Goal: Find contact information: Find contact information

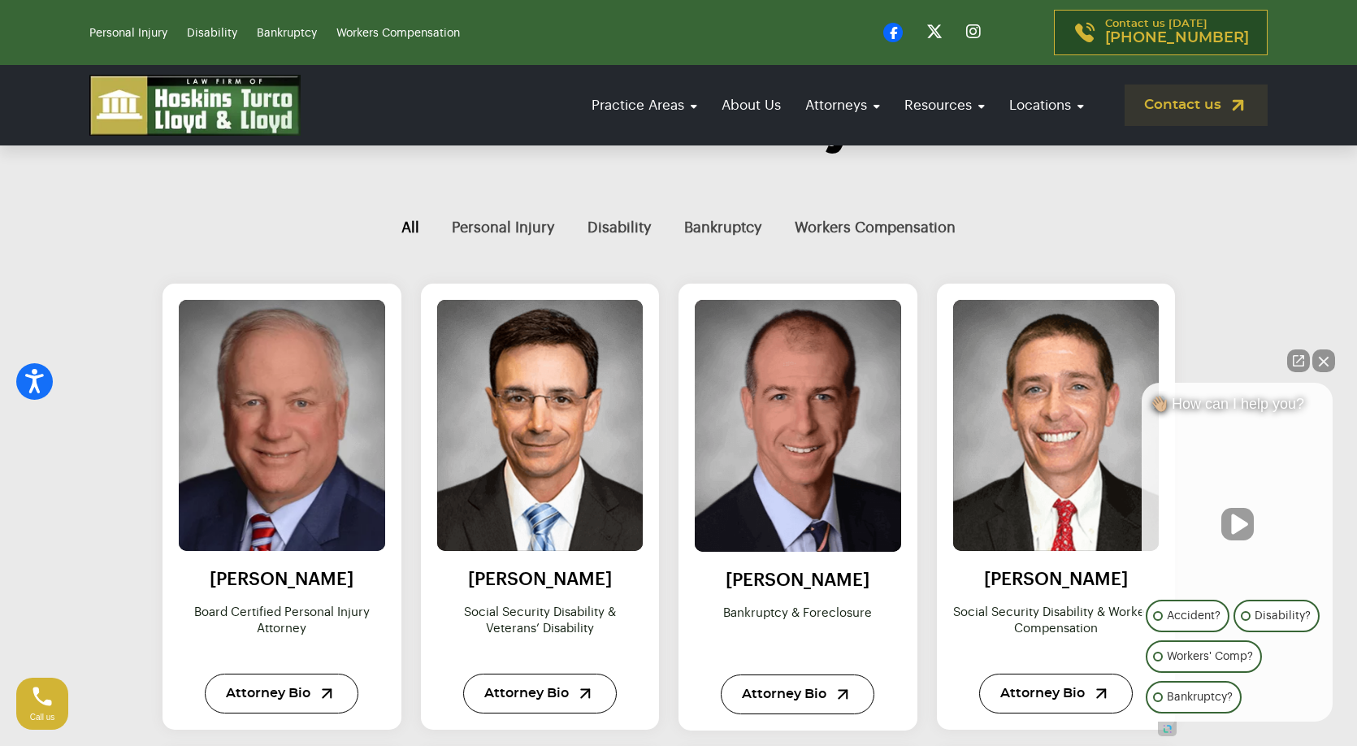
scroll to position [650, 0]
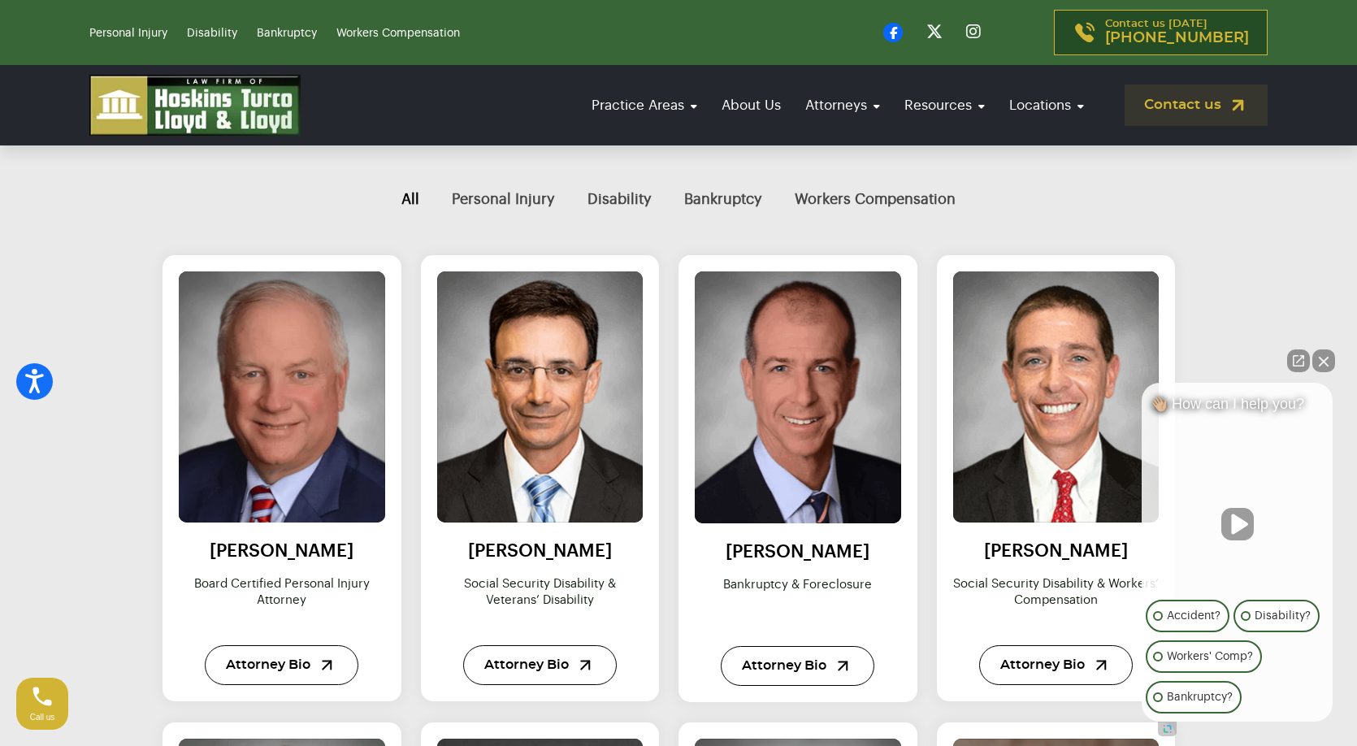
click at [1325, 363] on button "Close Intaker Chat Widget" at bounding box center [1323, 360] width 23 height 23
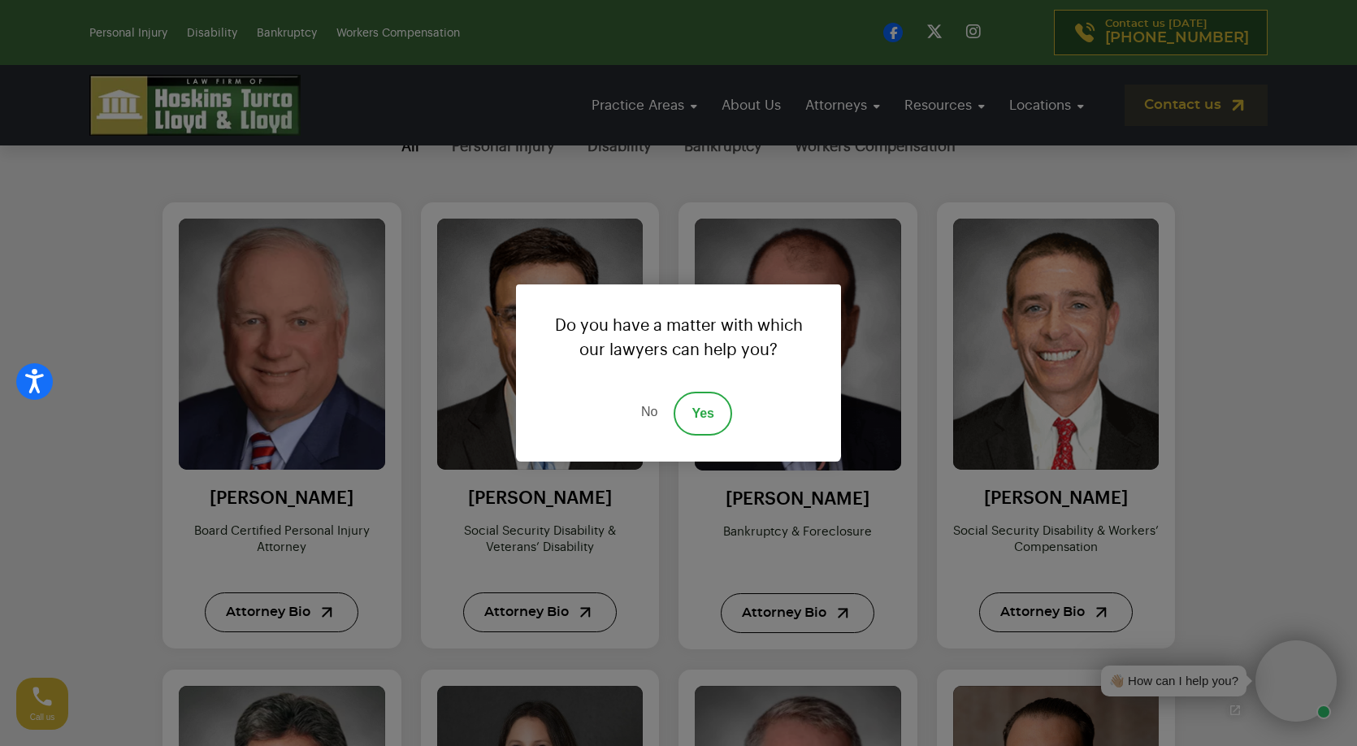
scroll to position [731, 0]
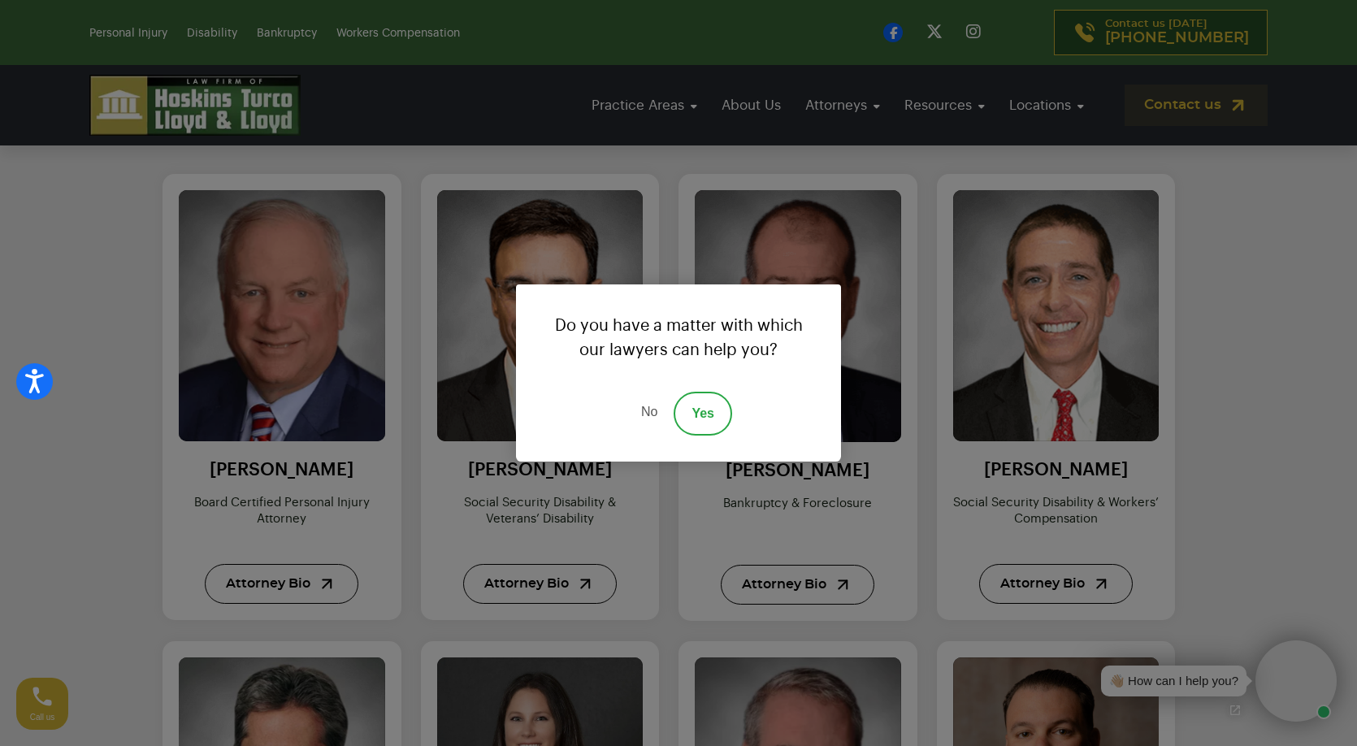
click at [652, 414] on link "No" at bounding box center [649, 414] width 49 height 44
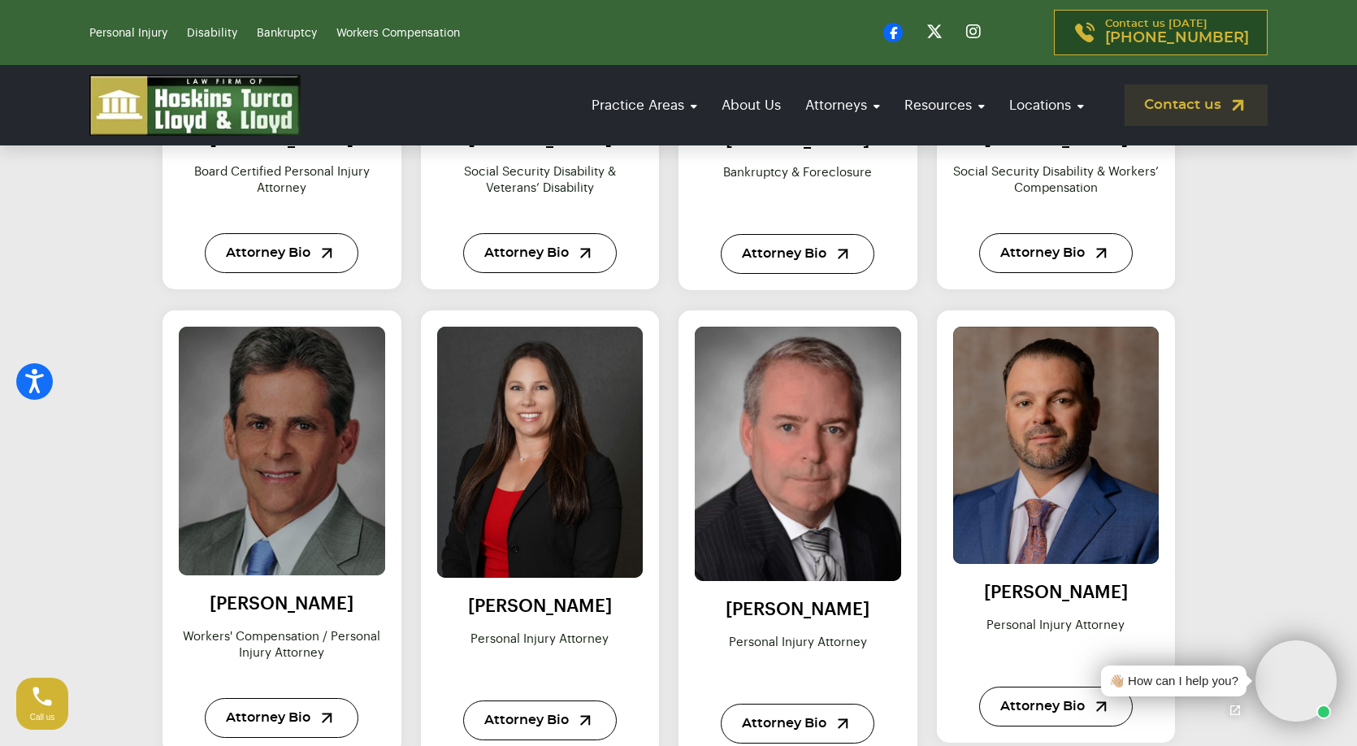
scroll to position [1056, 0]
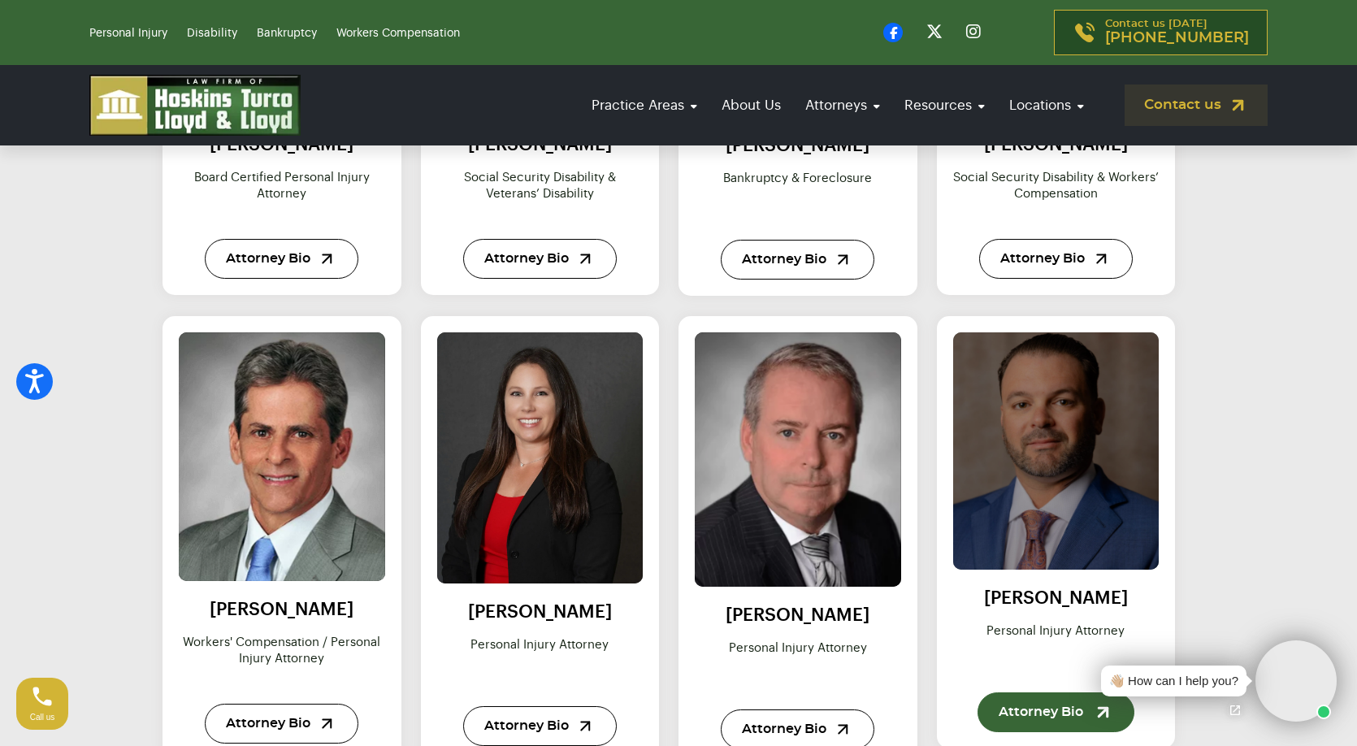
click at [1041, 709] on link "Attorney Bio" at bounding box center [1055, 712] width 157 height 40
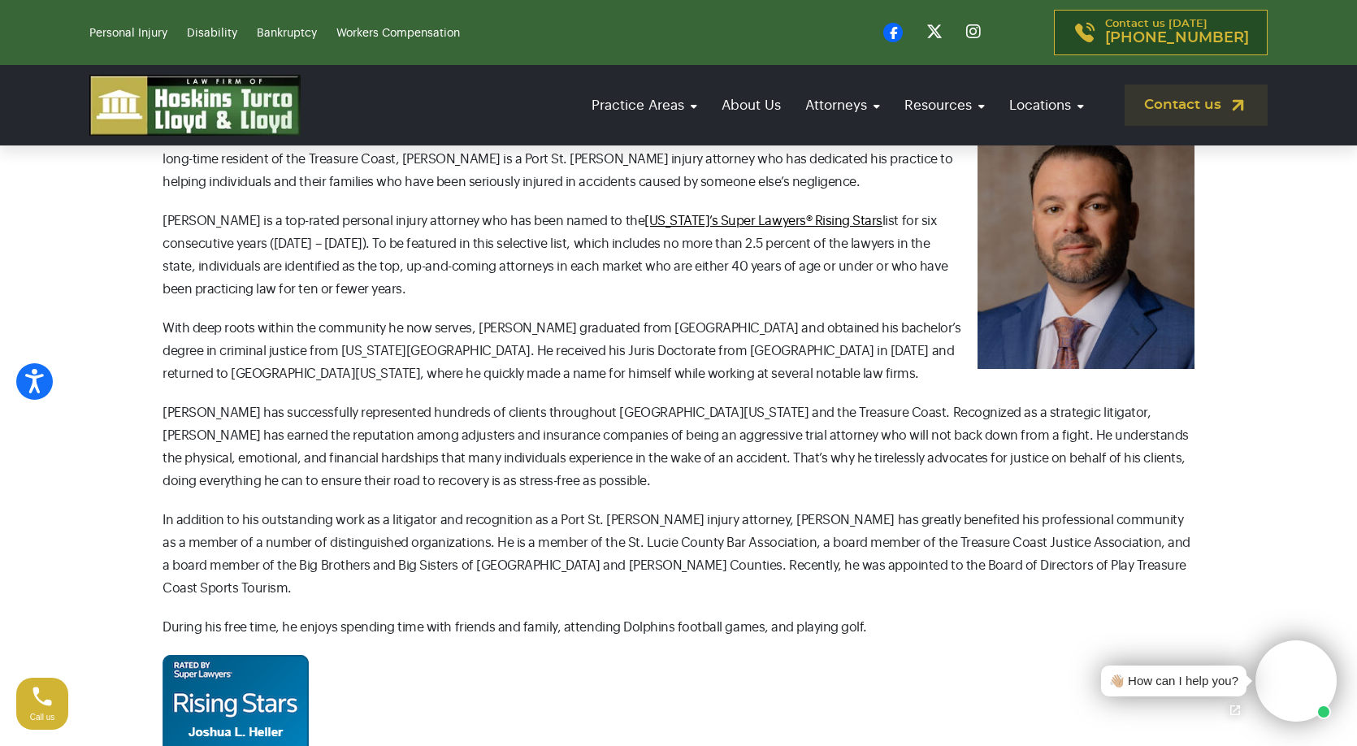
scroll to position [650, 0]
